Goal: Task Accomplishment & Management: Use online tool/utility

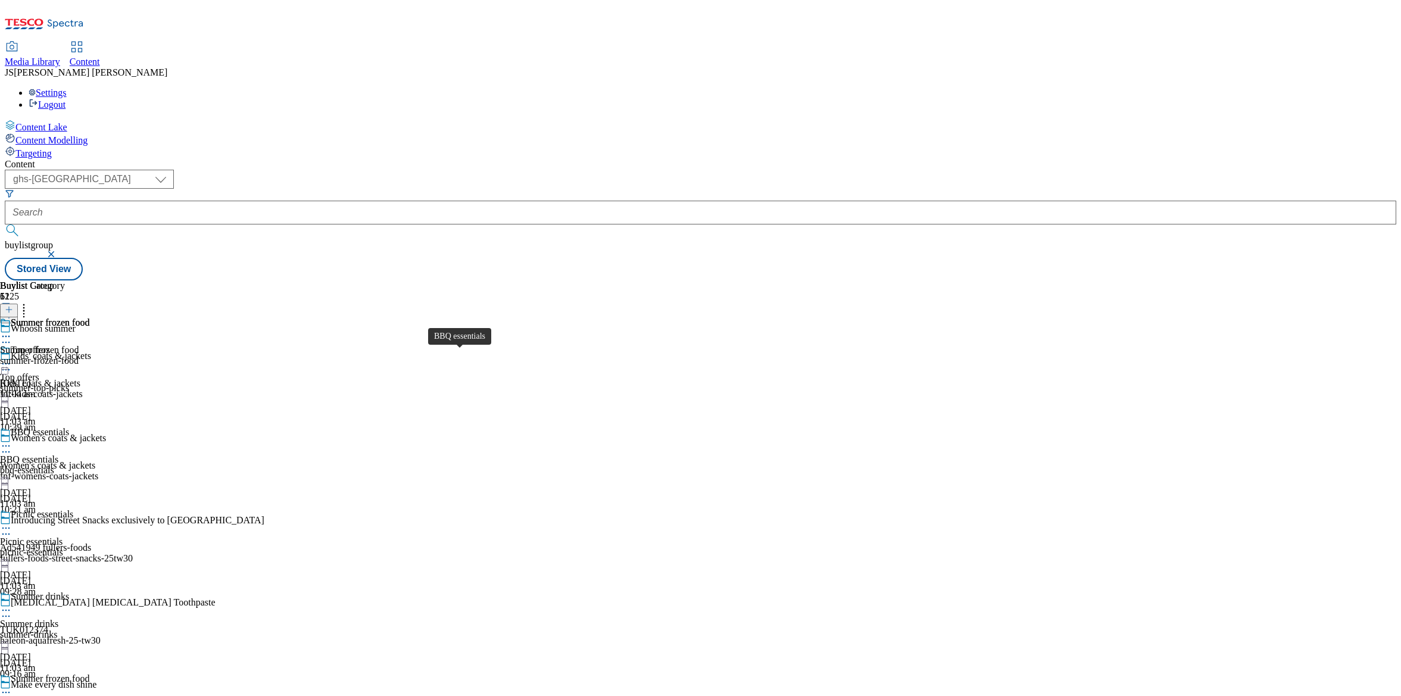
select select "ghs-uk"
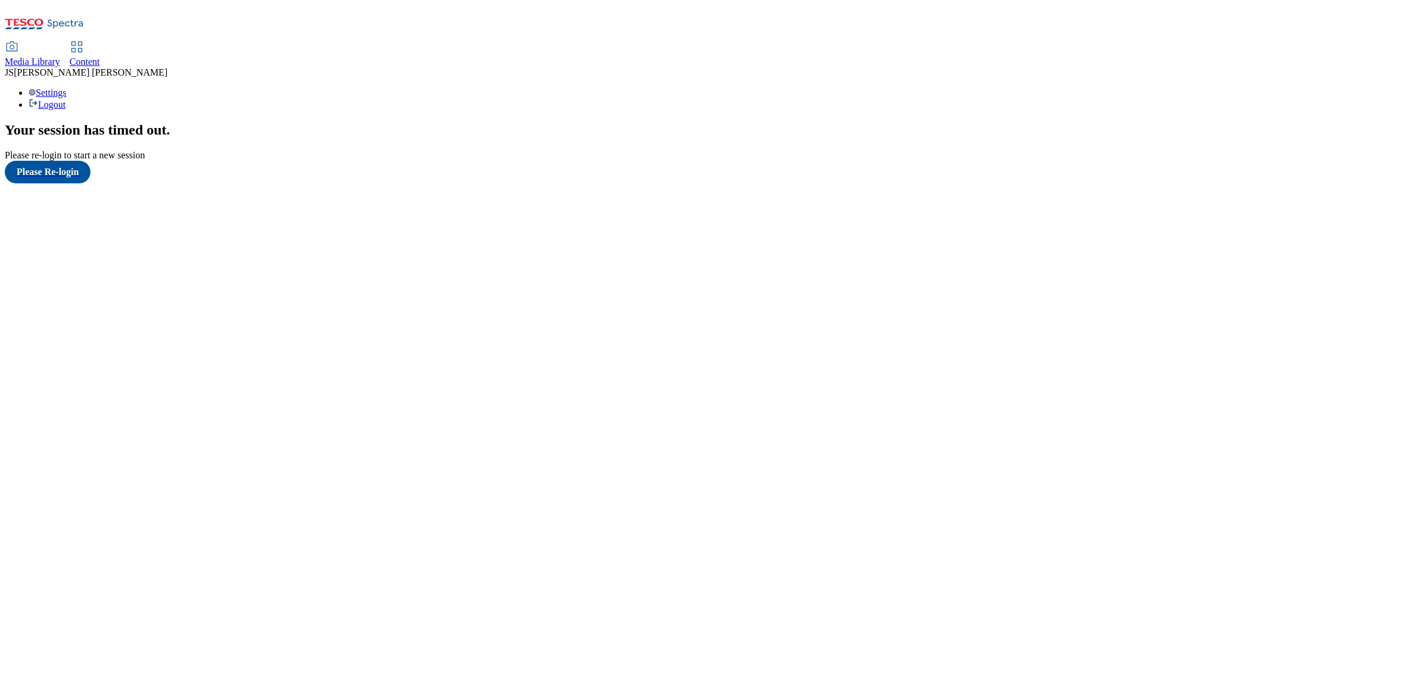
scroll to position [12, 0]
